Goal: Navigation & Orientation: Find specific page/section

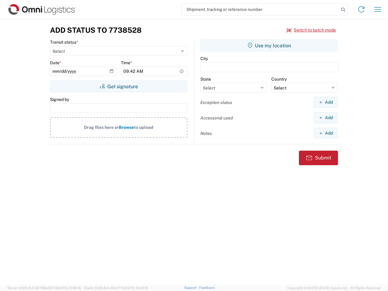
click at [260, 9] on input "search" at bounding box center [260, 10] width 157 height 12
click at [343, 10] on icon at bounding box center [343, 9] width 8 height 8
click at [361, 9] on icon at bounding box center [361, 10] width 10 height 10
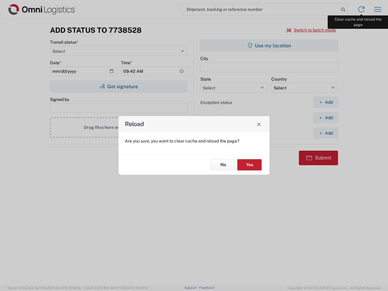
click at [377, 9] on div "Reload Are you sure, you want to clear cache and reload the page? No Yes" at bounding box center [194, 145] width 388 height 291
click at [311, 30] on div "Reload Are you sure, you want to clear cache and reload the page? No Yes" at bounding box center [194, 145] width 388 height 291
click at [118, 86] on div "Reload Are you sure, you want to clear cache and reload the page? No Yes" at bounding box center [194, 145] width 388 height 291
click at [269, 45] on div "Reload Are you sure, you want to clear cache and reload the page? No Yes" at bounding box center [194, 145] width 388 height 291
click at [325, 102] on div "Reload Are you sure, you want to clear cache and reload the page? No Yes" at bounding box center [194, 145] width 388 height 291
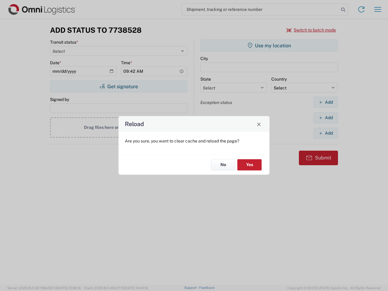
click at [325, 117] on div "Reload Are you sure, you want to clear cache and reload the page? No Yes" at bounding box center [194, 145] width 388 height 291
click at [325, 133] on div "Reload Are you sure, you want to clear cache and reload the page? No Yes" at bounding box center [194, 145] width 388 height 291
